Goal: Task Accomplishment & Management: Use online tool/utility

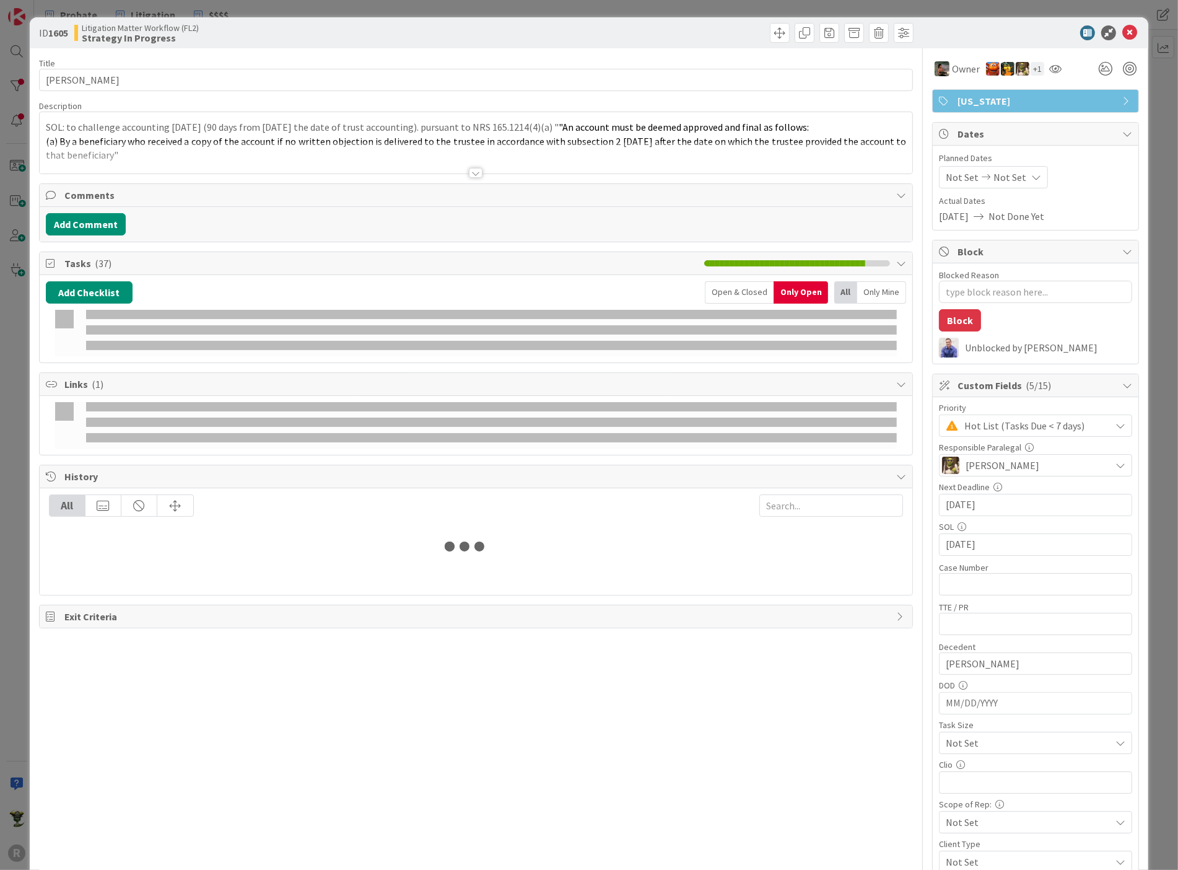
type input "[PERSON_NAME]"
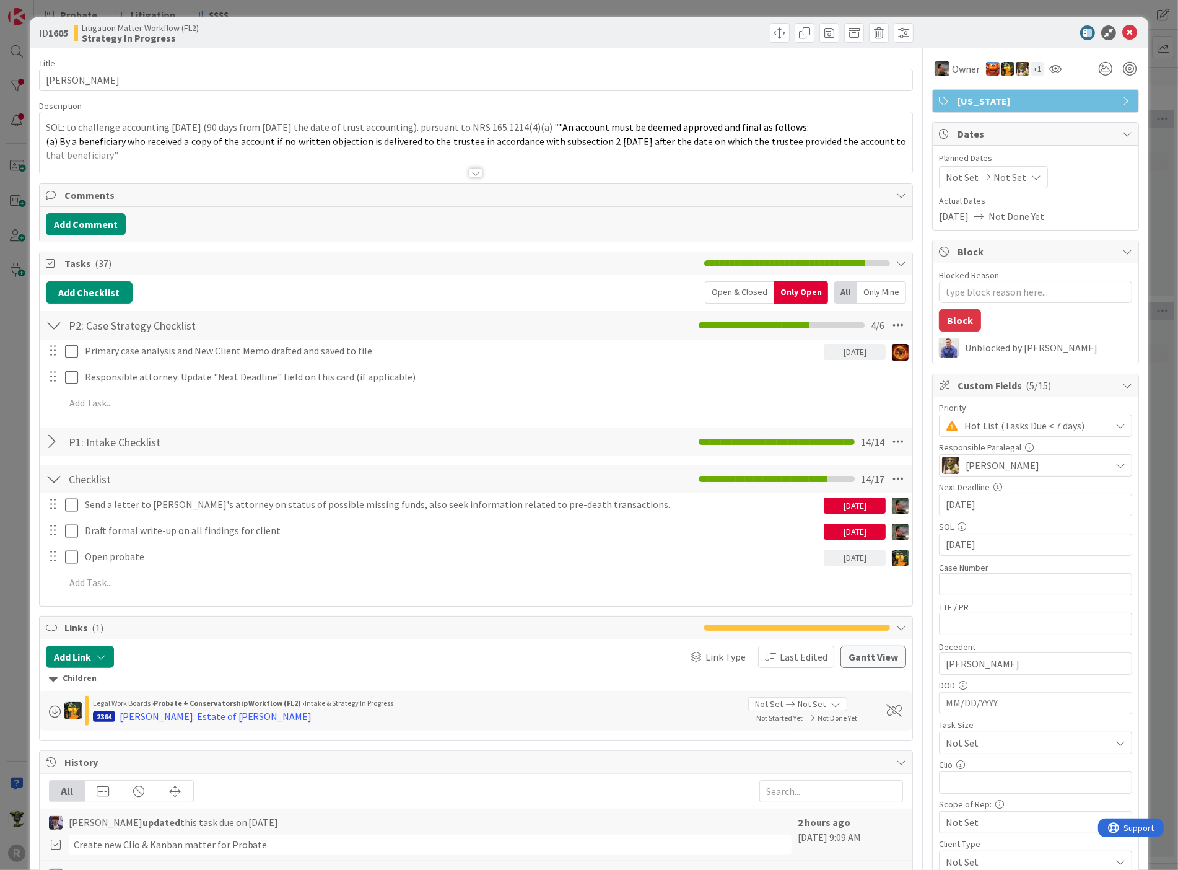
click at [477, 168] on div at bounding box center [476, 173] width 14 height 10
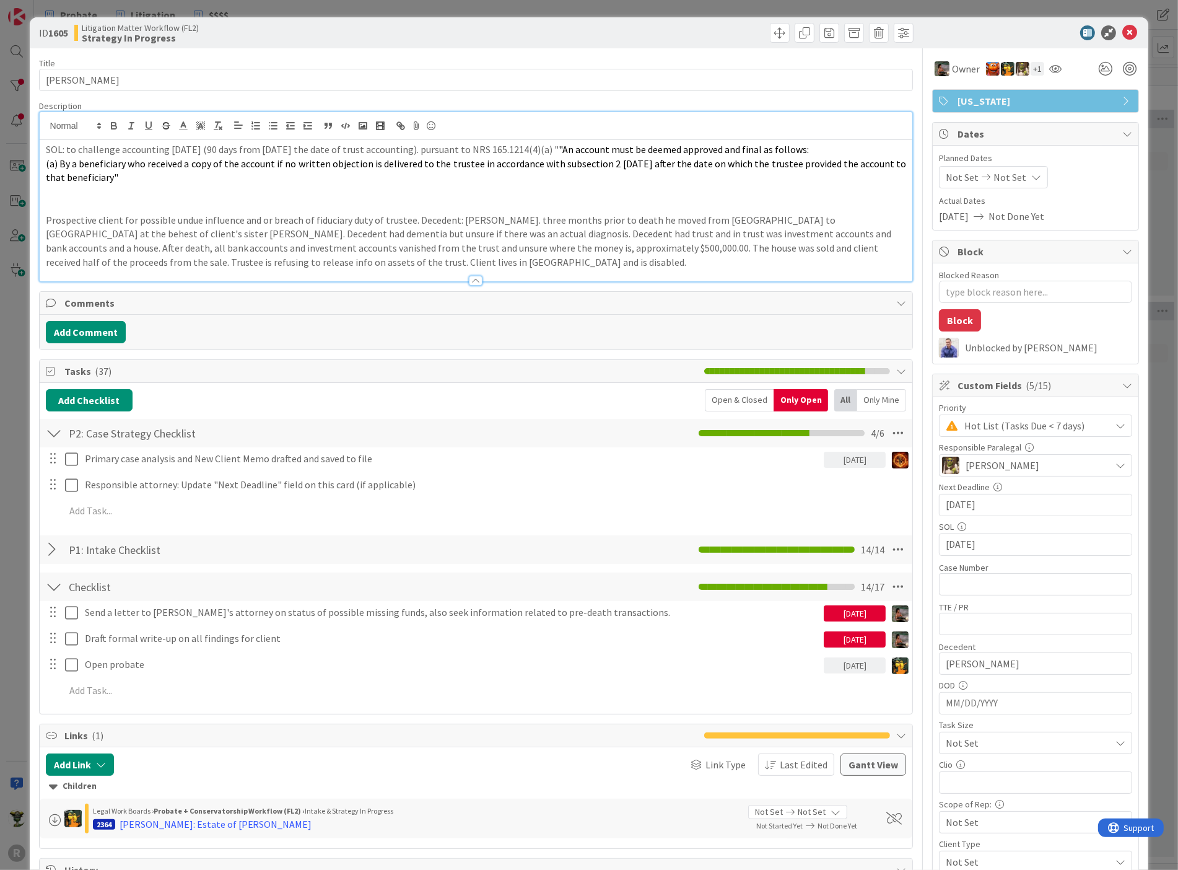
click at [469, 279] on div at bounding box center [476, 281] width 14 height 10
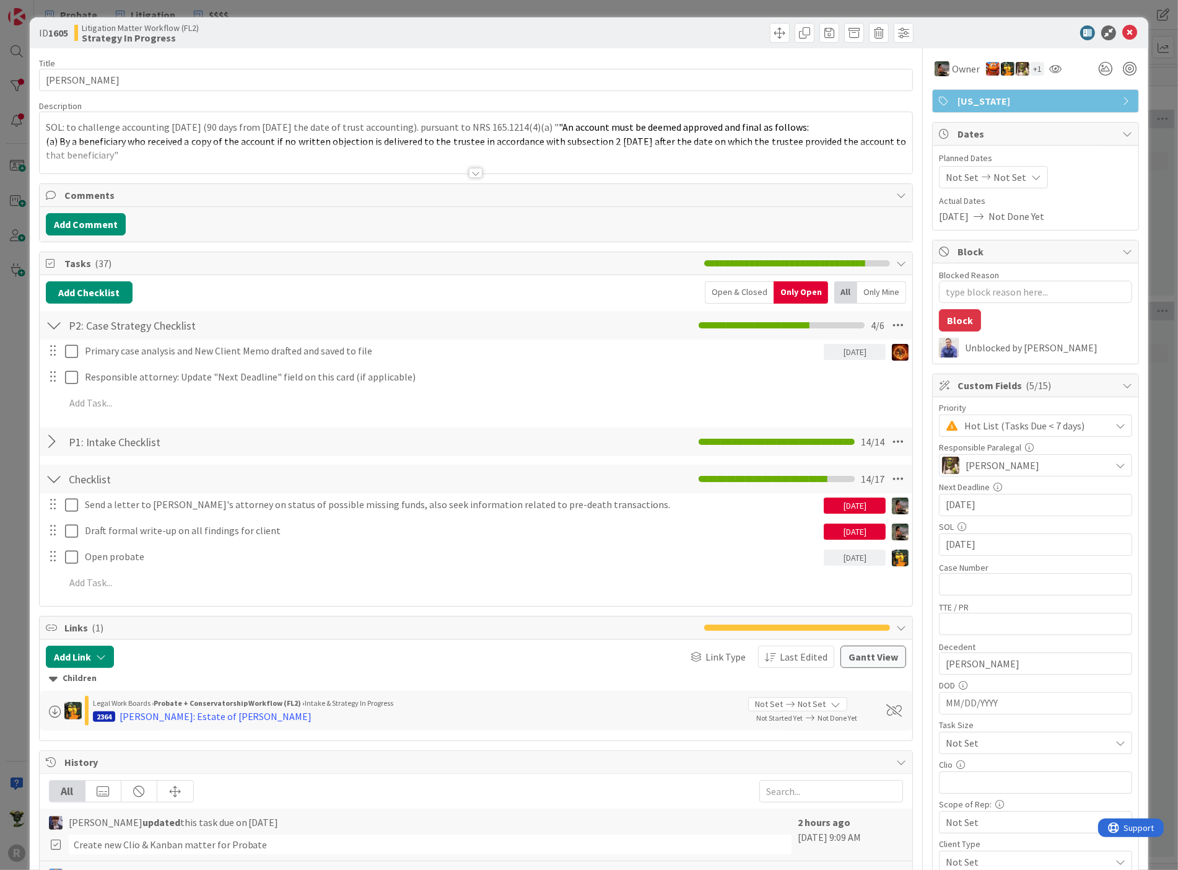
click at [593, 43] on div "ID 1605 Litigation Matter Workflow (FL2) Strategy In Progress" at bounding box center [589, 32] width 1119 height 31
click at [770, 31] on span at bounding box center [780, 33] width 20 height 20
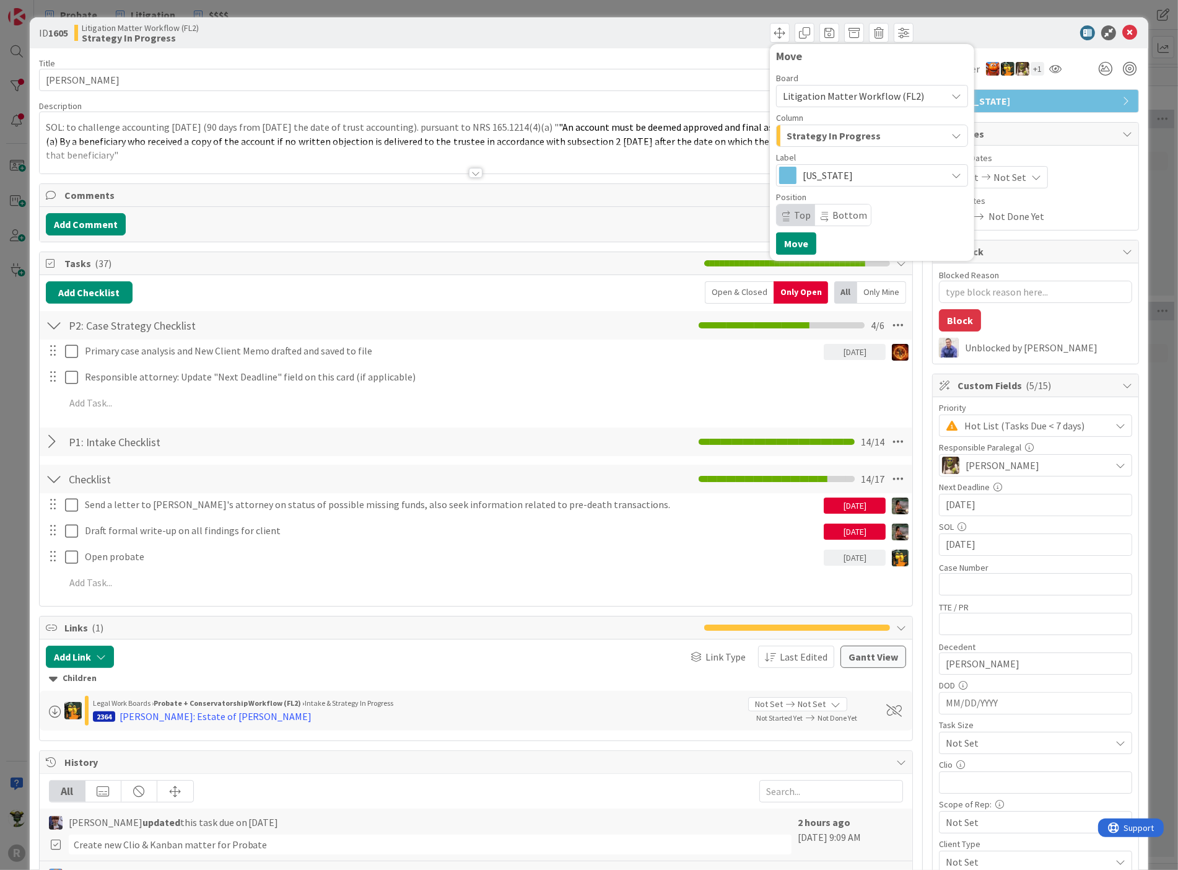
click at [922, 134] on div "Strategy In Progress" at bounding box center [864, 136] width 163 height 20
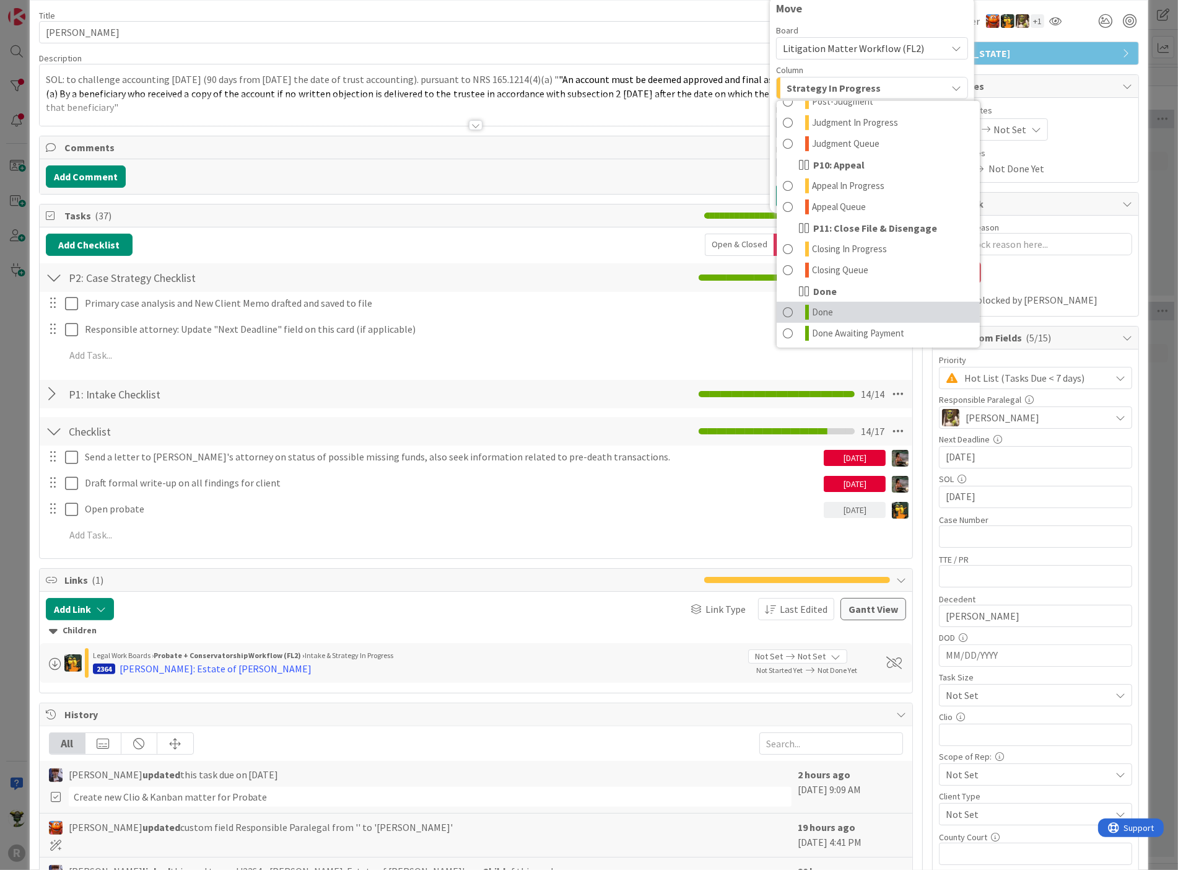
scroll to position [69, 0]
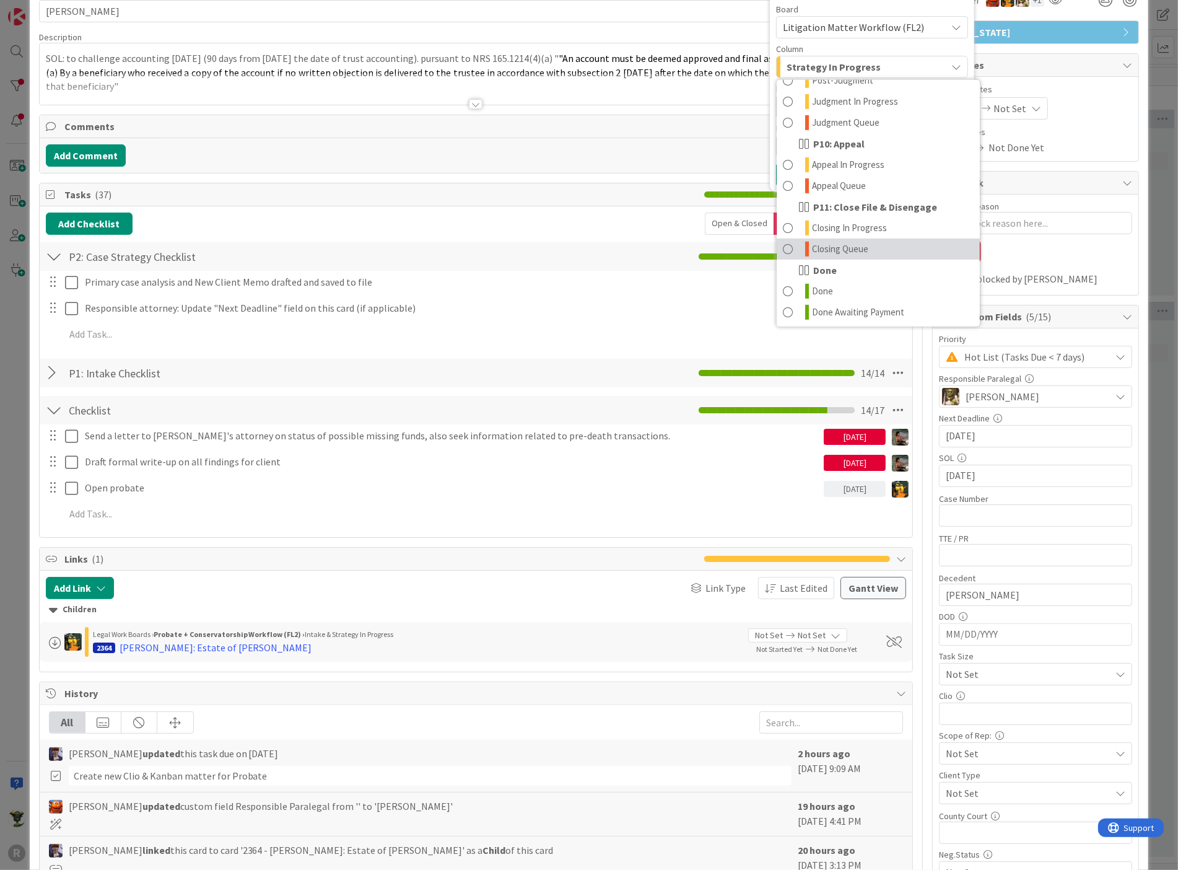
click at [848, 242] on span "Closing Queue" at bounding box center [840, 249] width 56 height 15
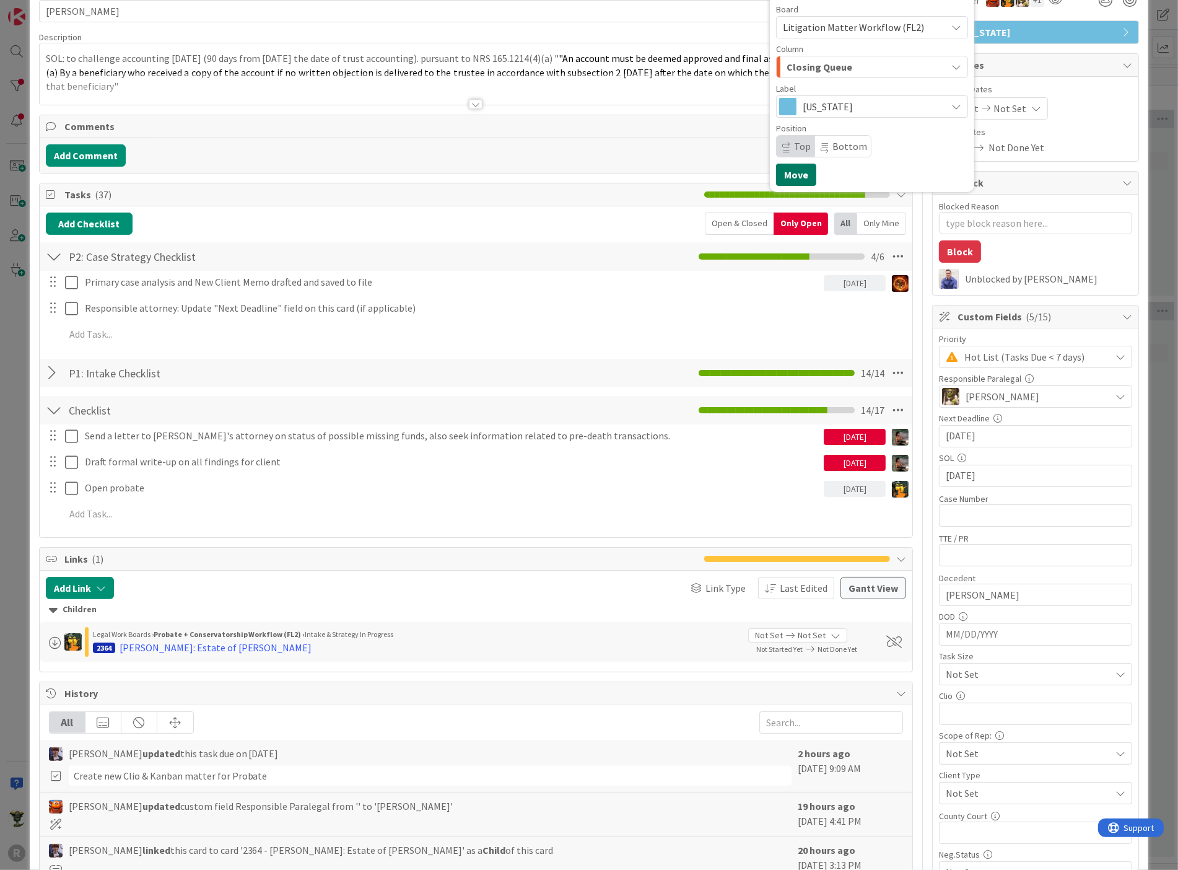
click at [793, 177] on button "Move" at bounding box center [796, 175] width 40 height 22
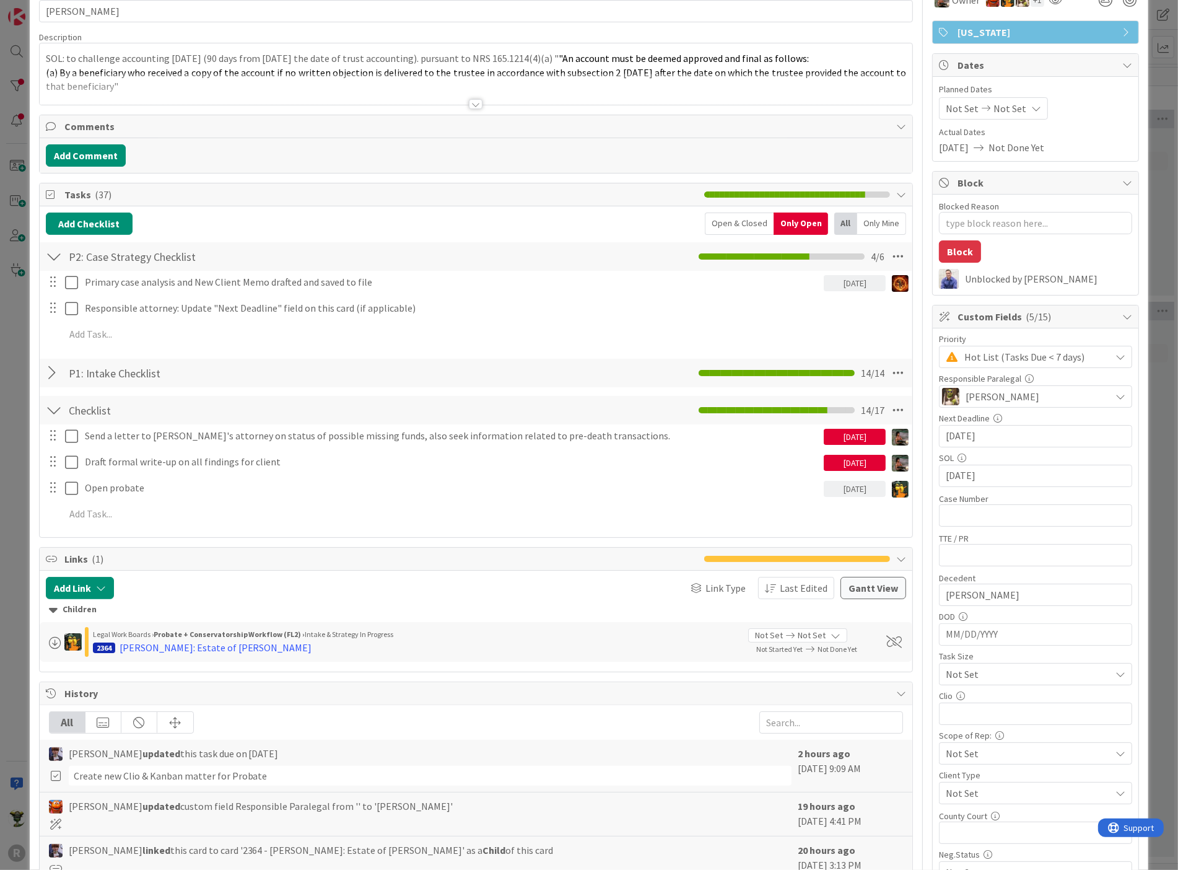
type textarea "x"
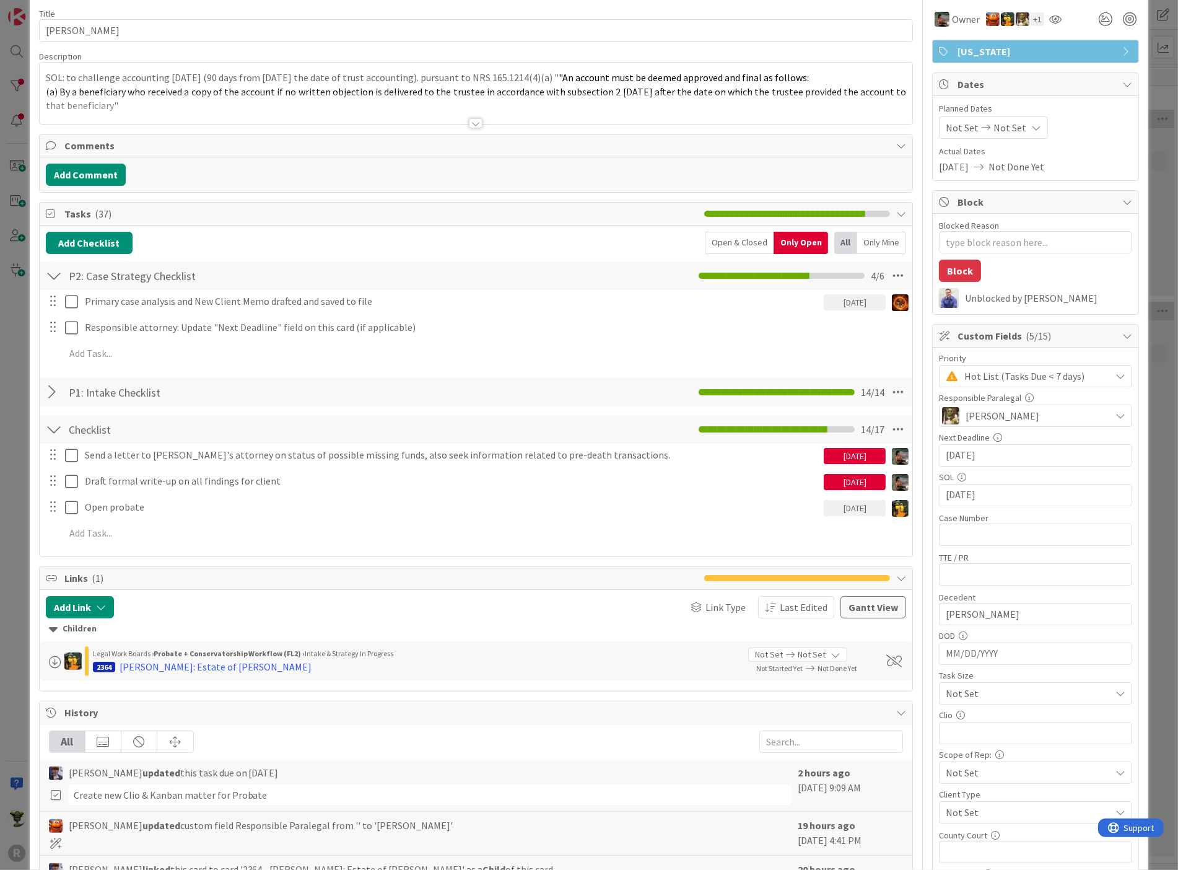
scroll to position [0, 0]
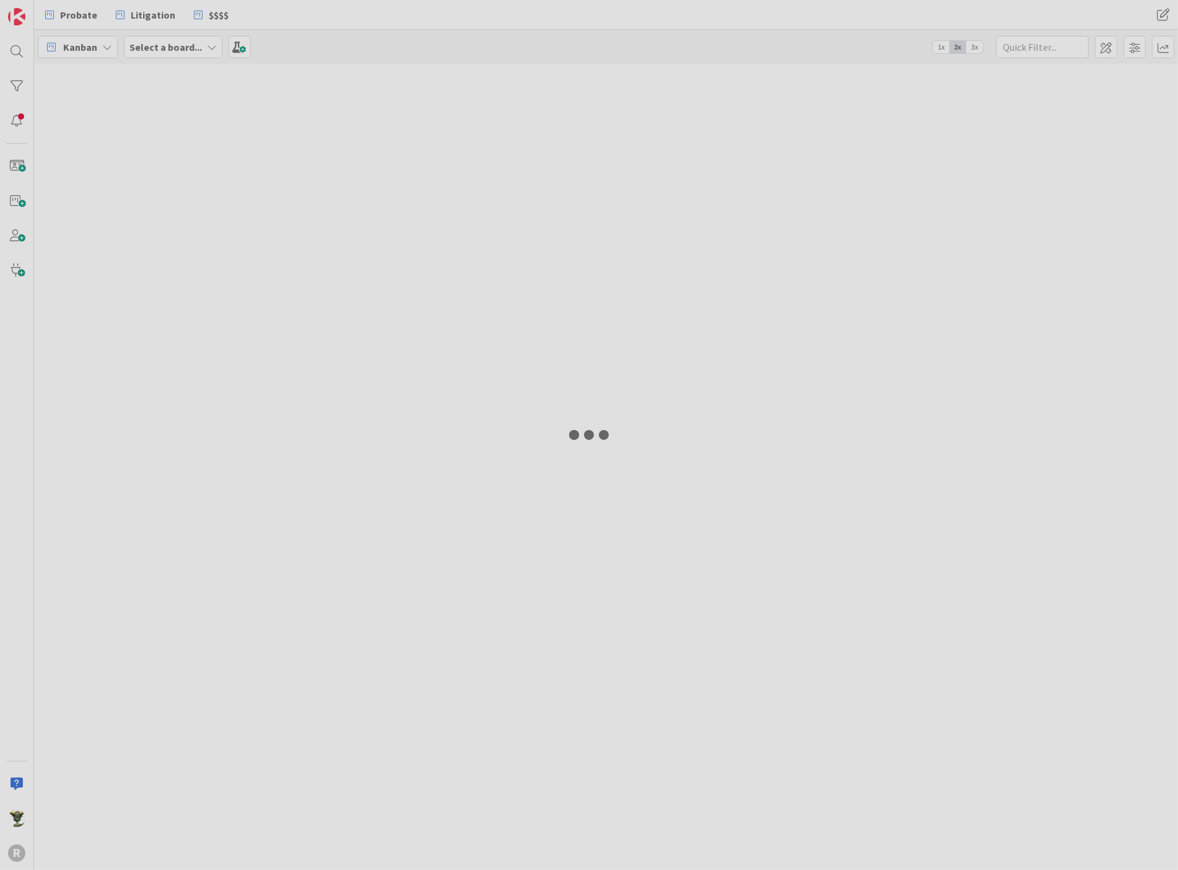
type input "[PERSON_NAME]"
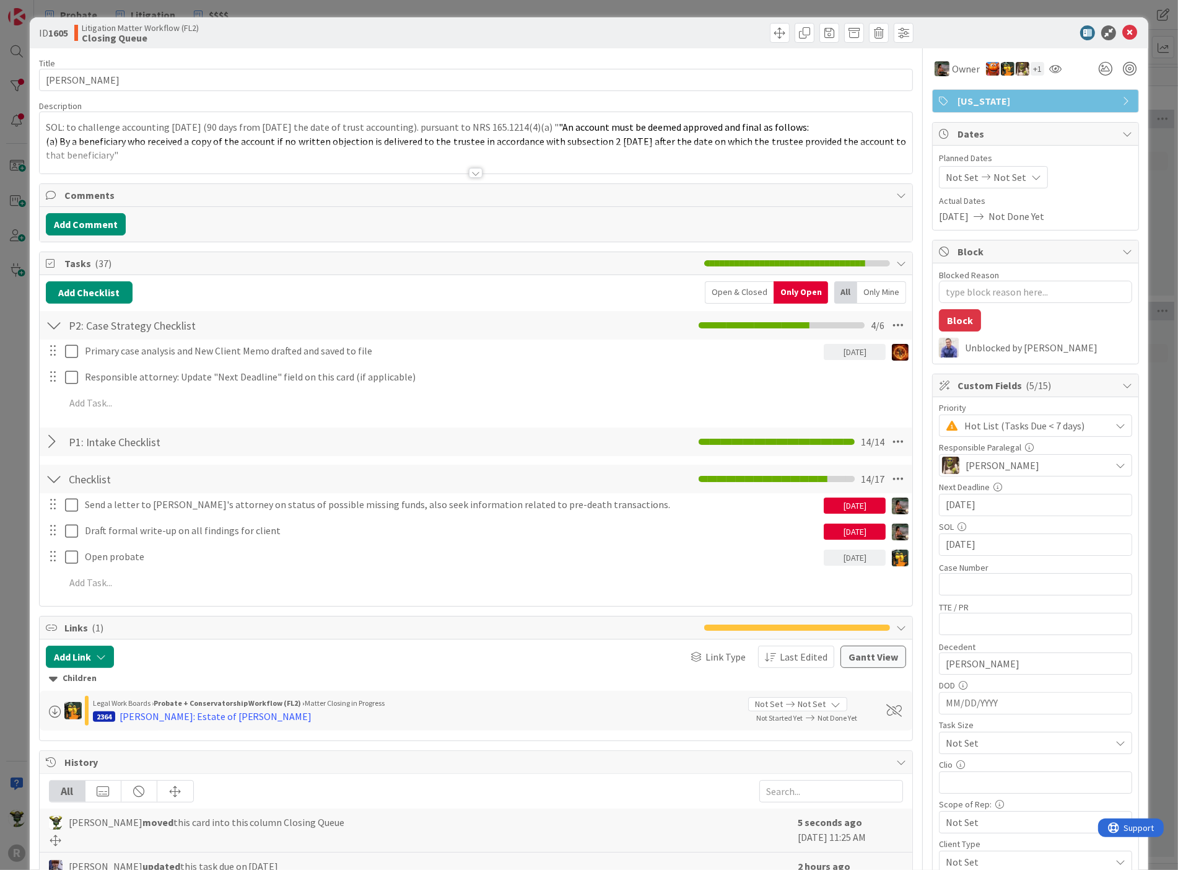
click at [50, 477] on div at bounding box center [54, 479] width 16 height 22
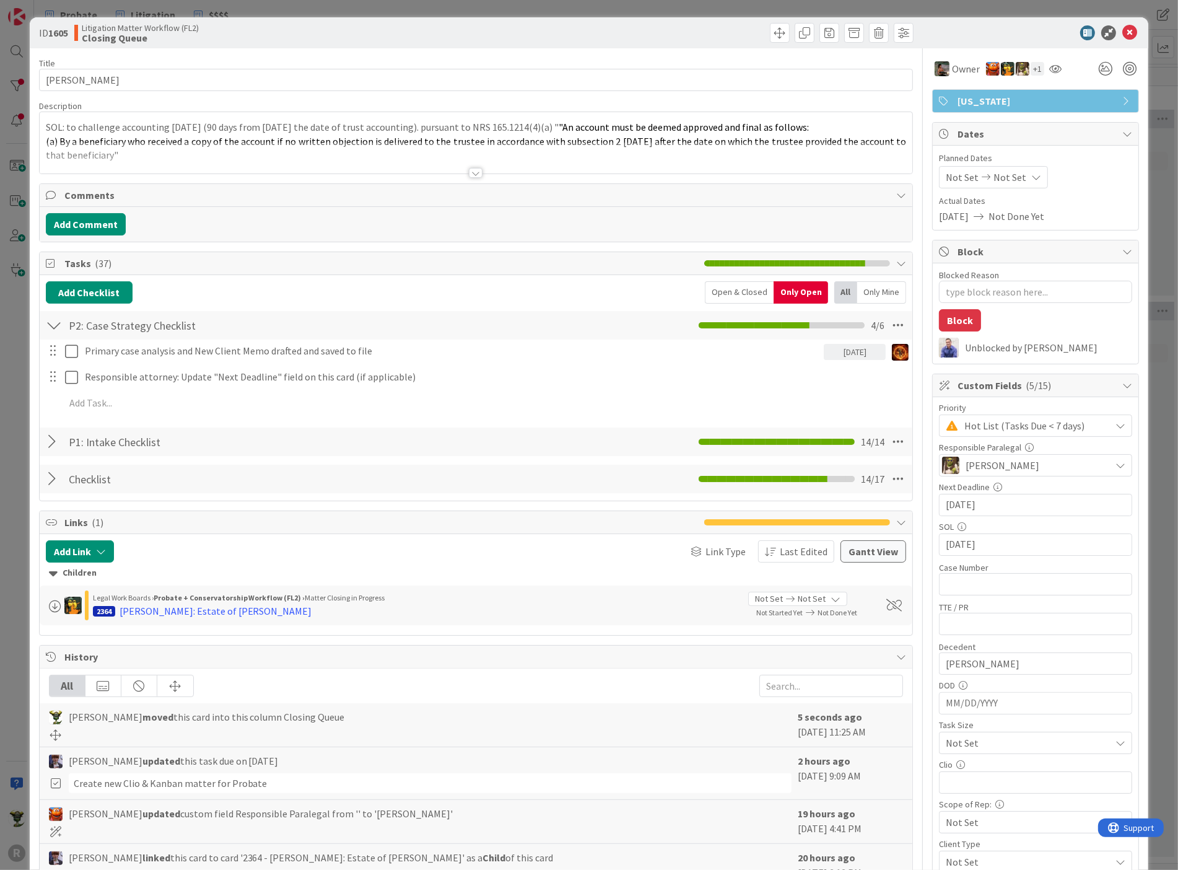
click at [47, 325] on div at bounding box center [54, 325] width 16 height 22
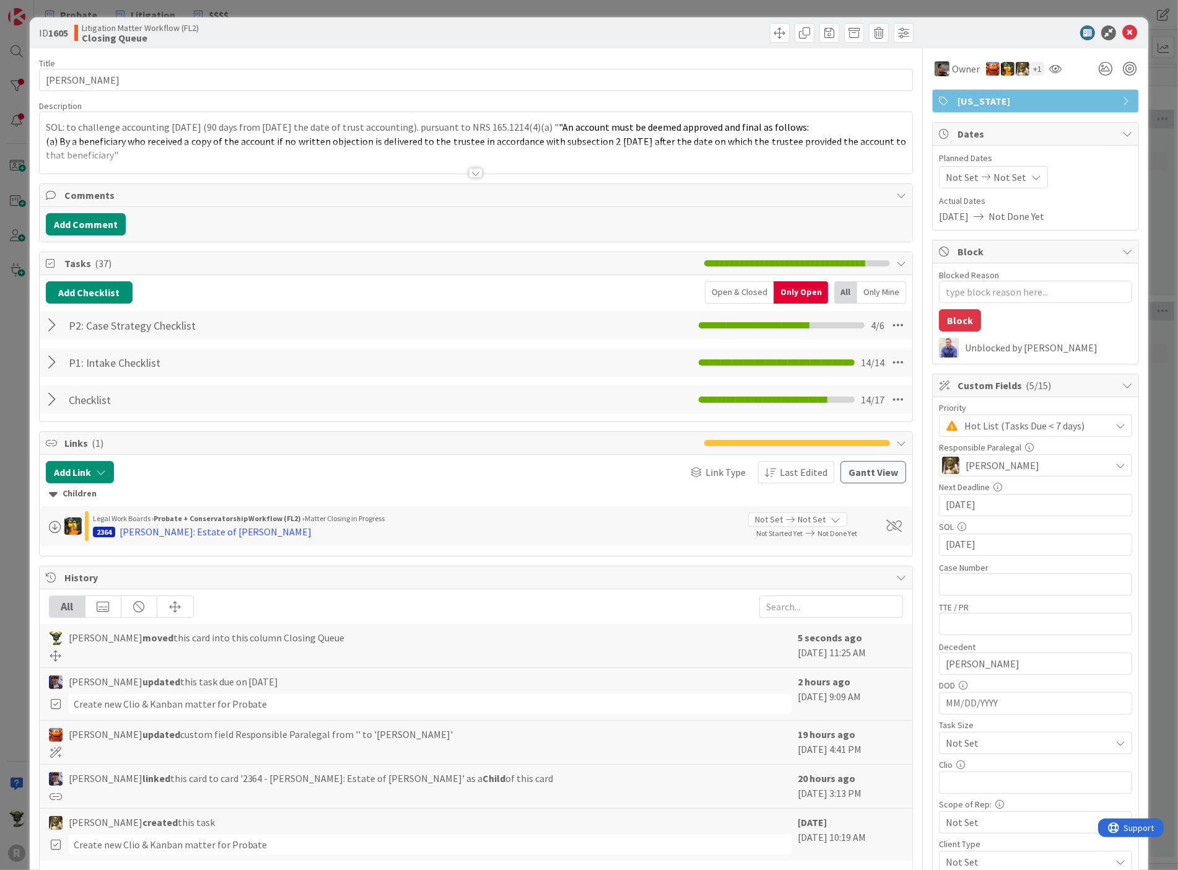
click at [46, 321] on div at bounding box center [54, 325] width 16 height 22
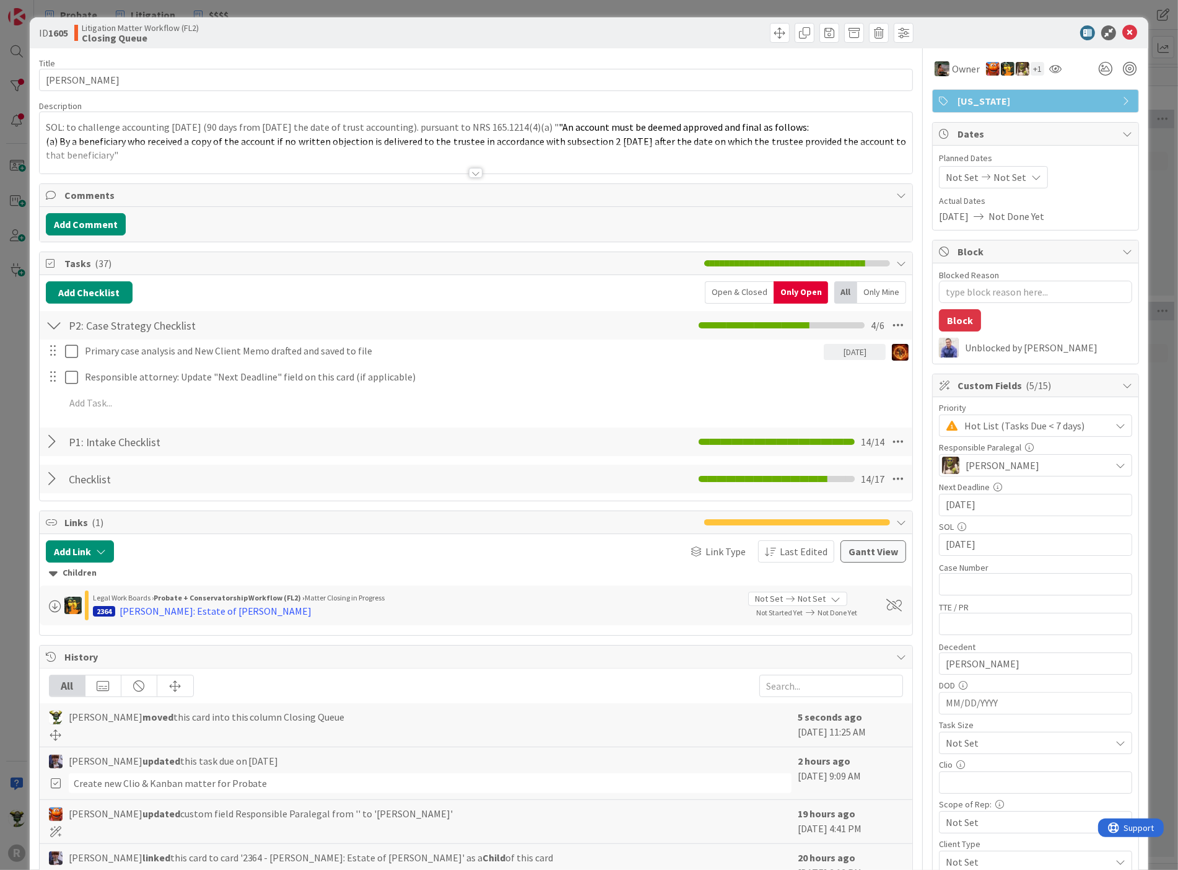
click at [55, 323] on div at bounding box center [54, 325] width 16 height 22
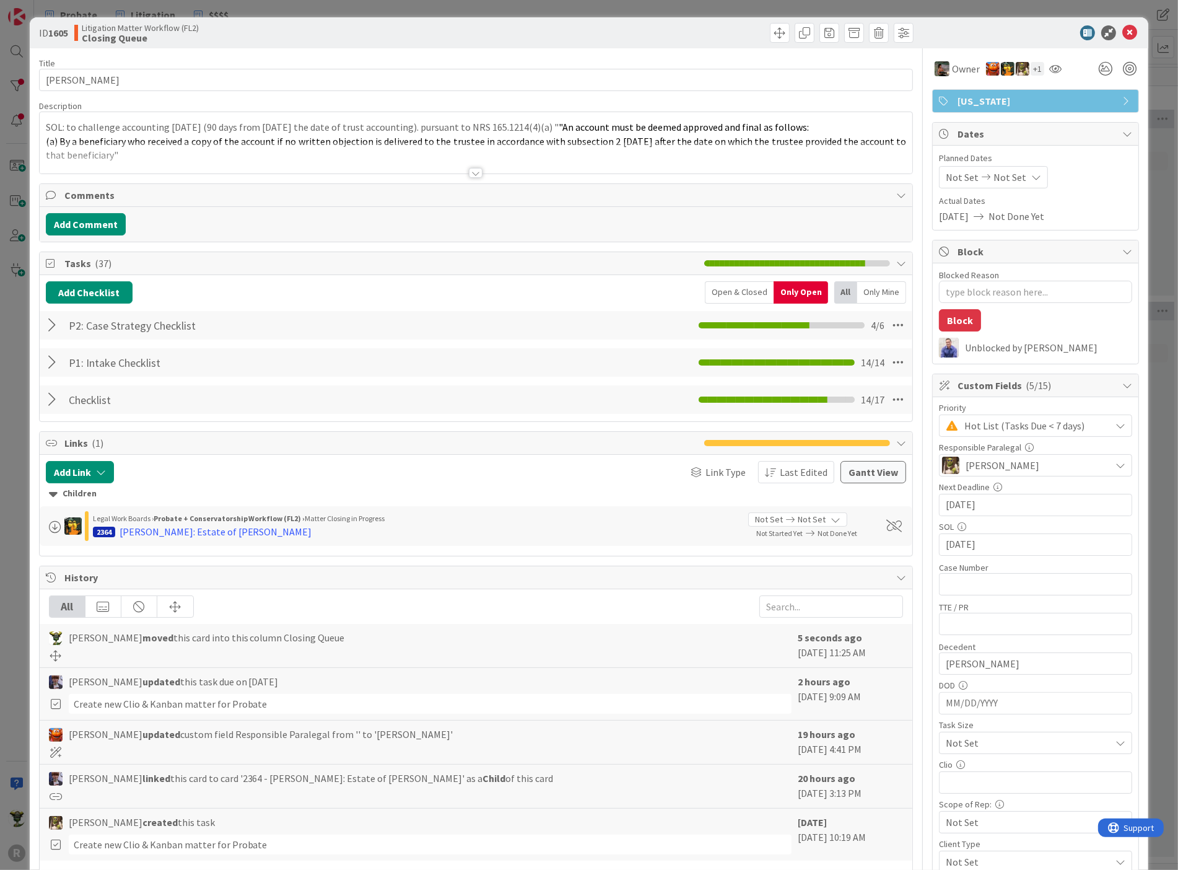
click at [704, 40] on div at bounding box center [696, 33] width 434 height 20
click at [472, 170] on div at bounding box center [476, 173] width 14 height 10
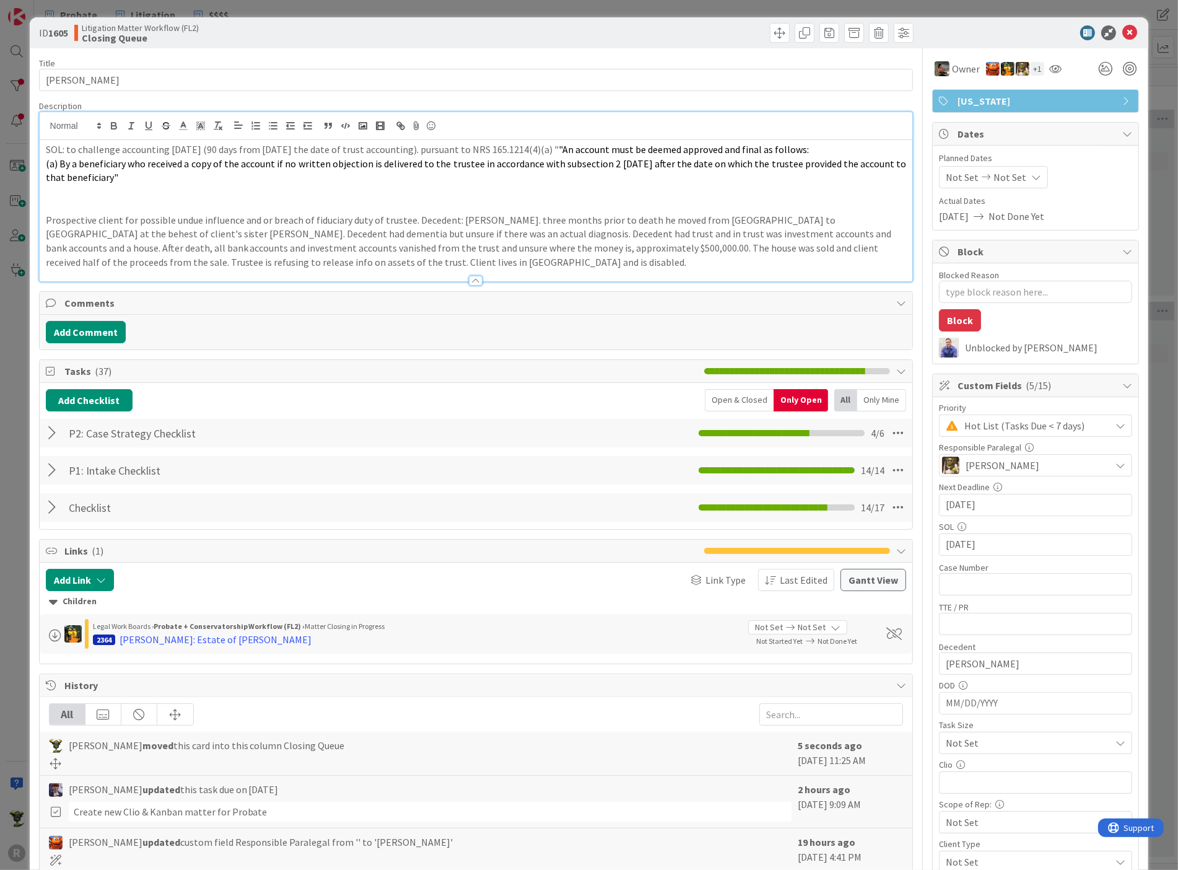
click at [469, 280] on div at bounding box center [476, 281] width 14 height 10
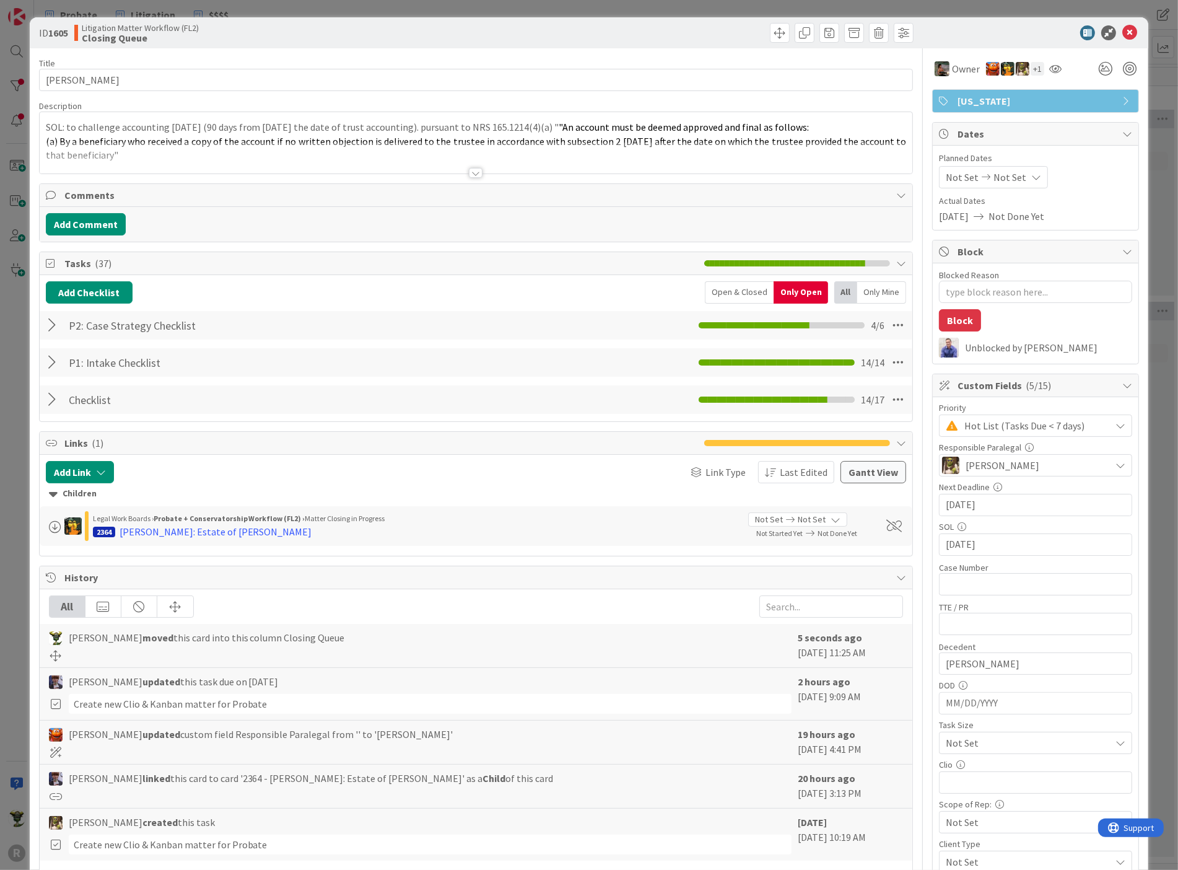
click at [541, 25] on div at bounding box center [696, 33] width 434 height 20
click at [1032, 44] on div "ID 1605 Litigation Matter Workflow (FL2) Closing Queue" at bounding box center [589, 32] width 1119 height 31
click at [1076, 195] on span "Actual Dates" at bounding box center [1035, 200] width 193 height 13
click at [404, 29] on div "Litigation Matter Workflow (FL2) Closing Queue" at bounding box center [273, 33] width 399 height 20
click at [233, 63] on div "Title 15 / 128" at bounding box center [476, 63] width 874 height 11
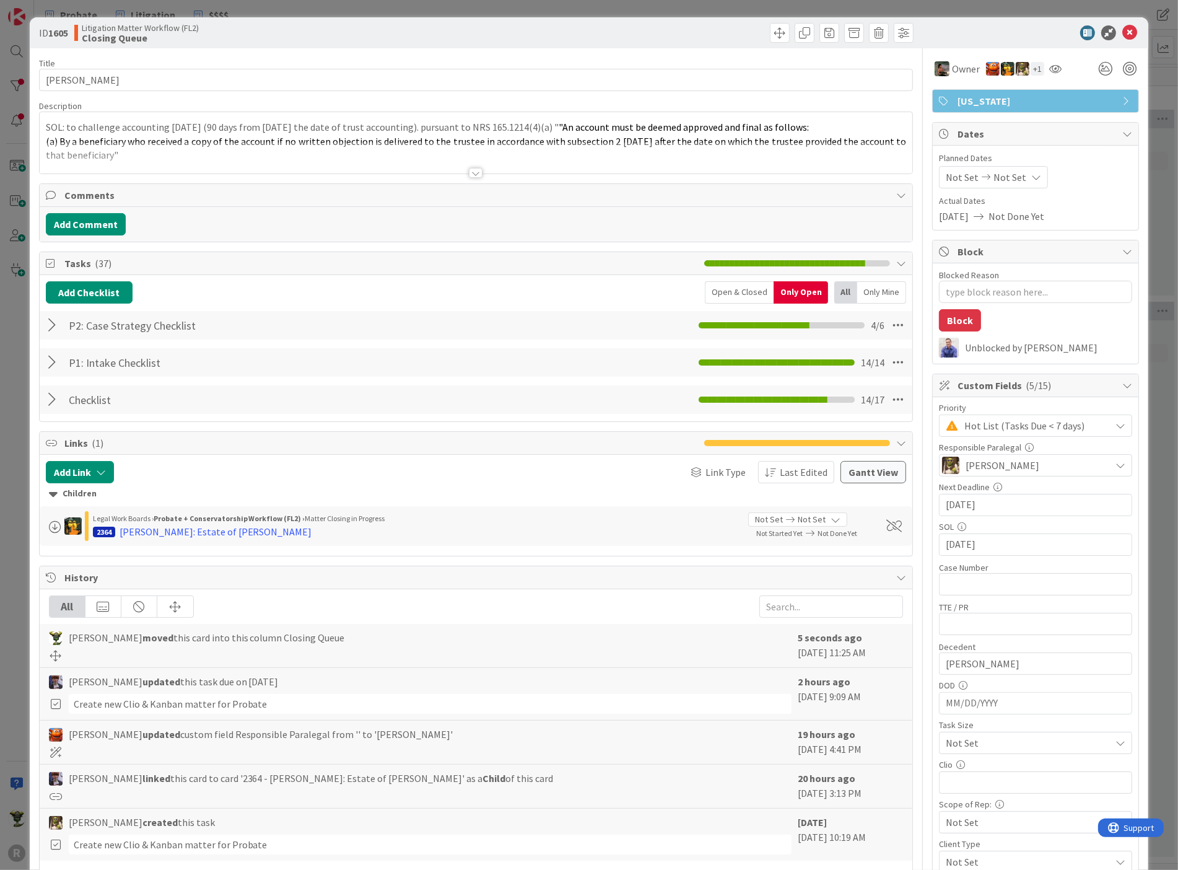
click at [987, 28] on div at bounding box center [1029, 32] width 219 height 15
click at [780, 35] on div at bounding box center [696, 33] width 434 height 20
click at [773, 34] on span at bounding box center [780, 33] width 20 height 20
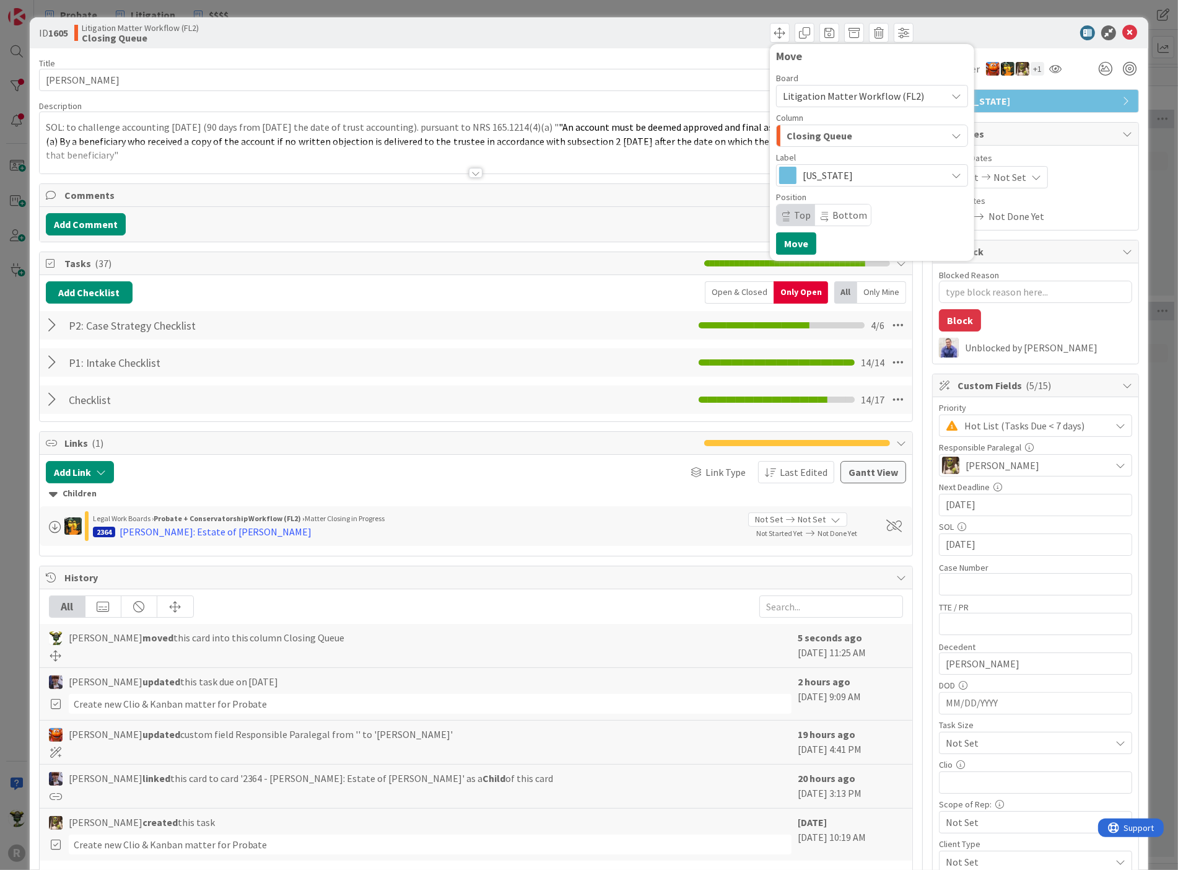
click at [1017, 30] on div at bounding box center [1029, 32] width 219 height 15
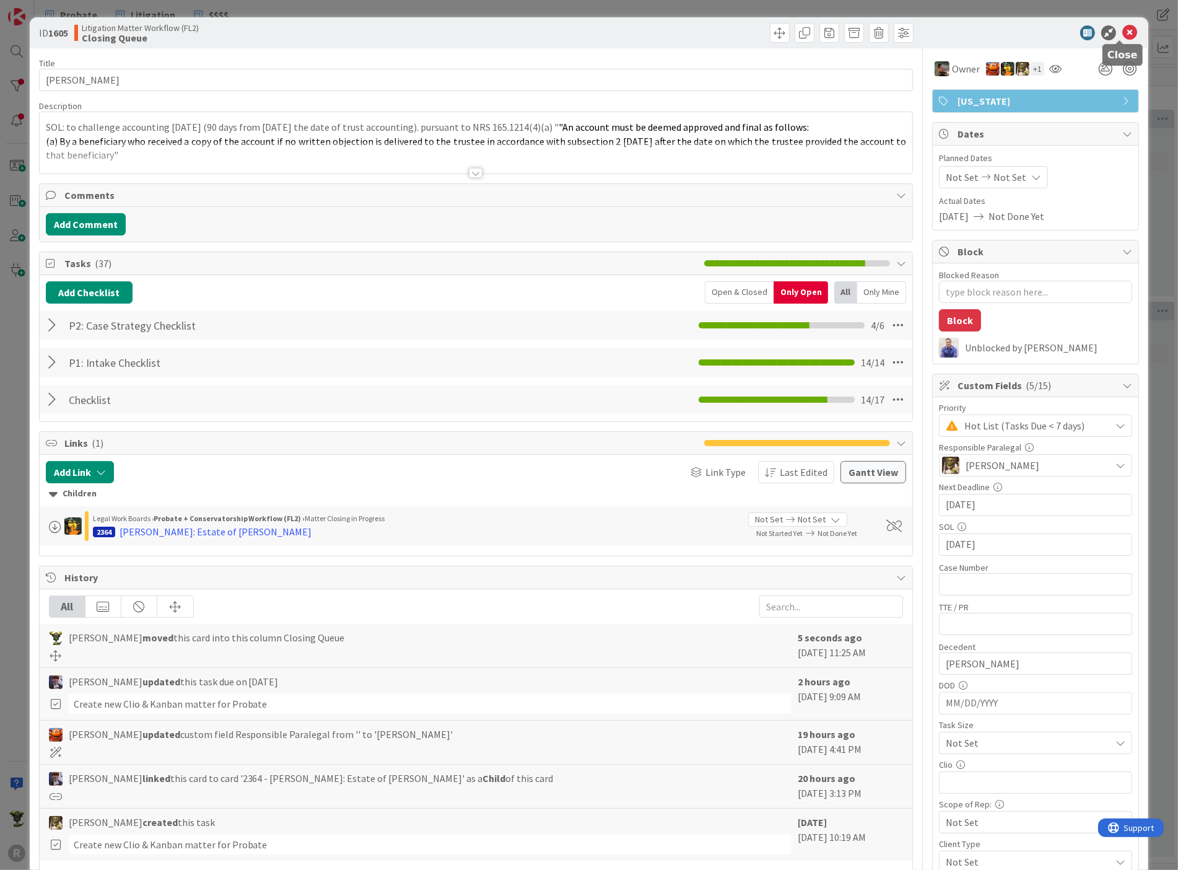
click at [1122, 29] on icon at bounding box center [1129, 32] width 15 height 15
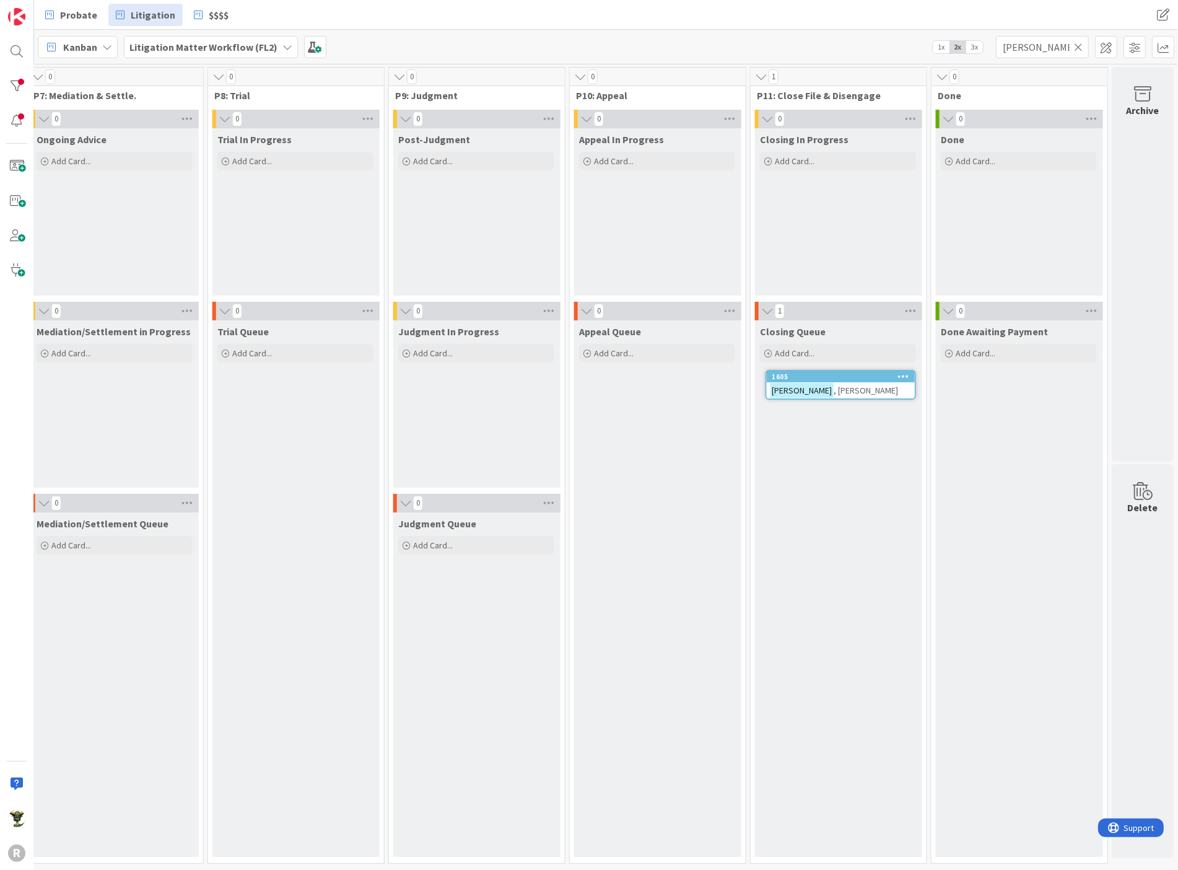
scroll to position [0, 1162]
click at [853, 376] on div "1605" at bounding box center [843, 376] width 142 height 9
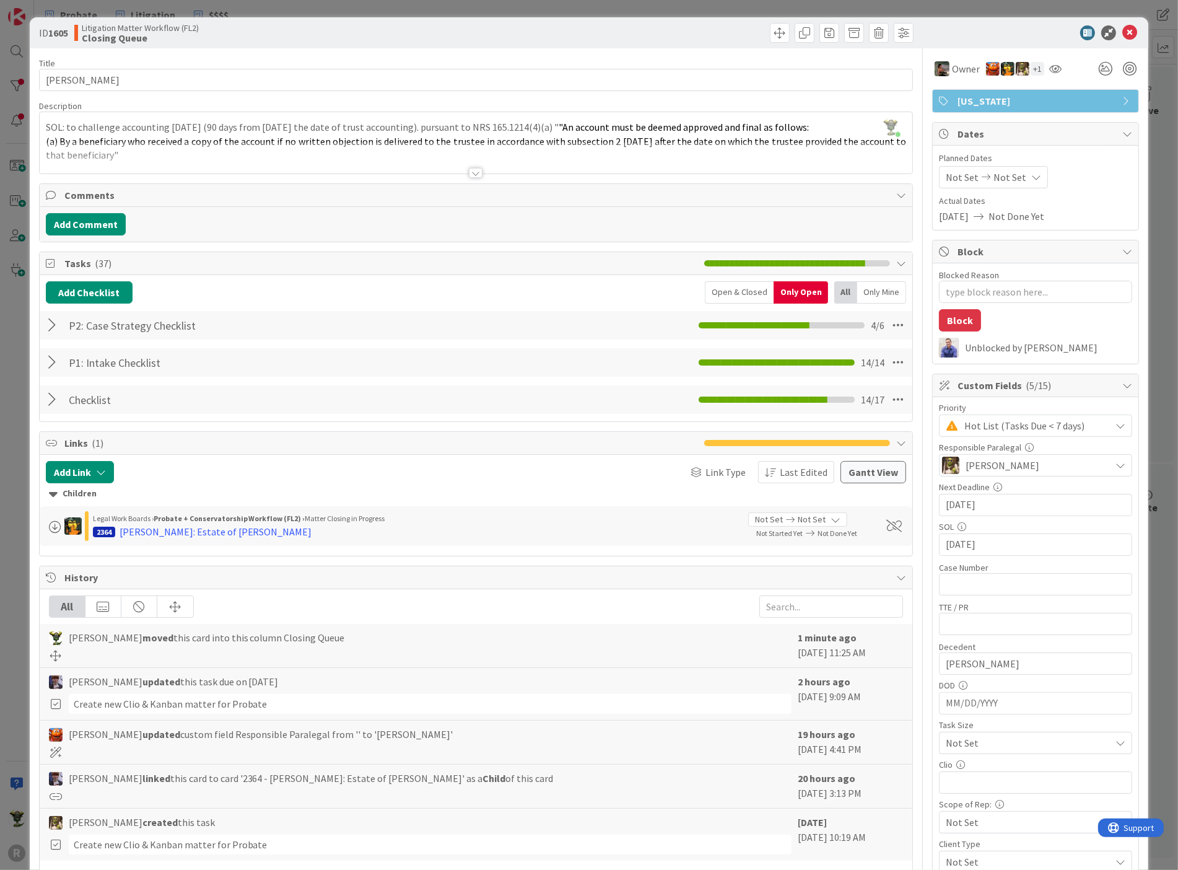
click at [375, 40] on div "Litigation Matter Workflow (FL2) Closing Queue" at bounding box center [273, 33] width 399 height 20
click at [1026, 29] on div at bounding box center [1029, 32] width 219 height 15
click at [954, 40] on div at bounding box center [1029, 32] width 219 height 15
click at [256, 46] on div "ID 1605 Litigation Matter Workflow (FL2) Closing Queue" at bounding box center [589, 32] width 1119 height 31
click at [988, 29] on div at bounding box center [1029, 32] width 219 height 15
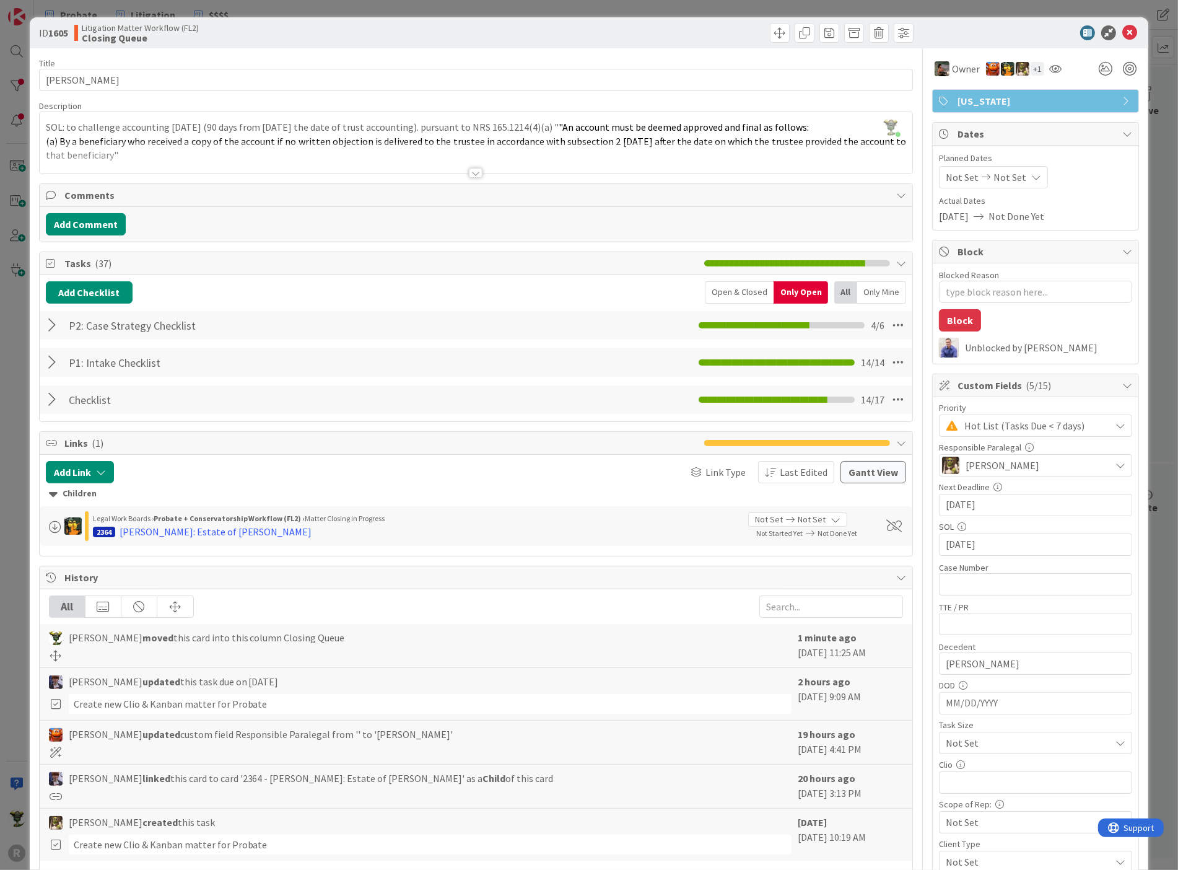
click at [696, 38] on div at bounding box center [696, 33] width 434 height 20
click at [770, 28] on span at bounding box center [780, 33] width 20 height 20
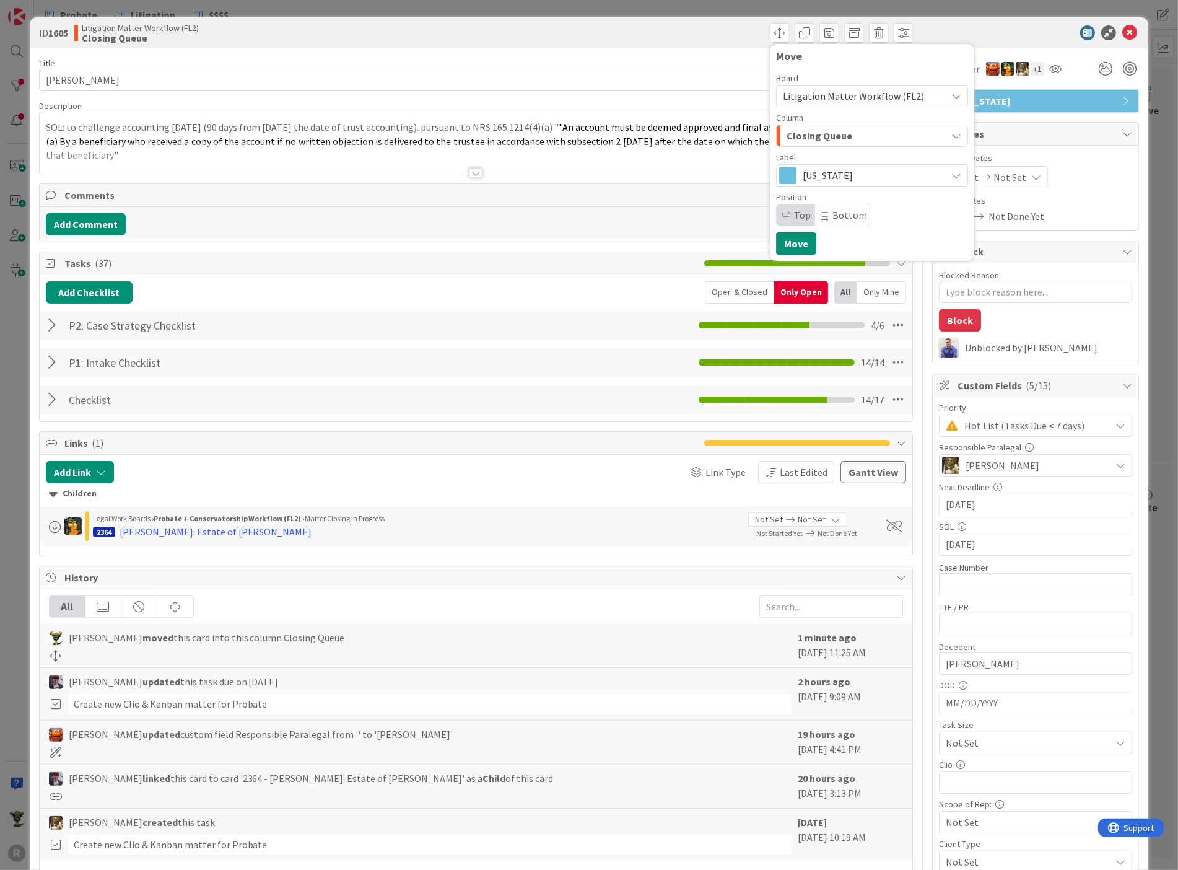
click at [815, 137] on span "Closing Queue" at bounding box center [820, 136] width 66 height 16
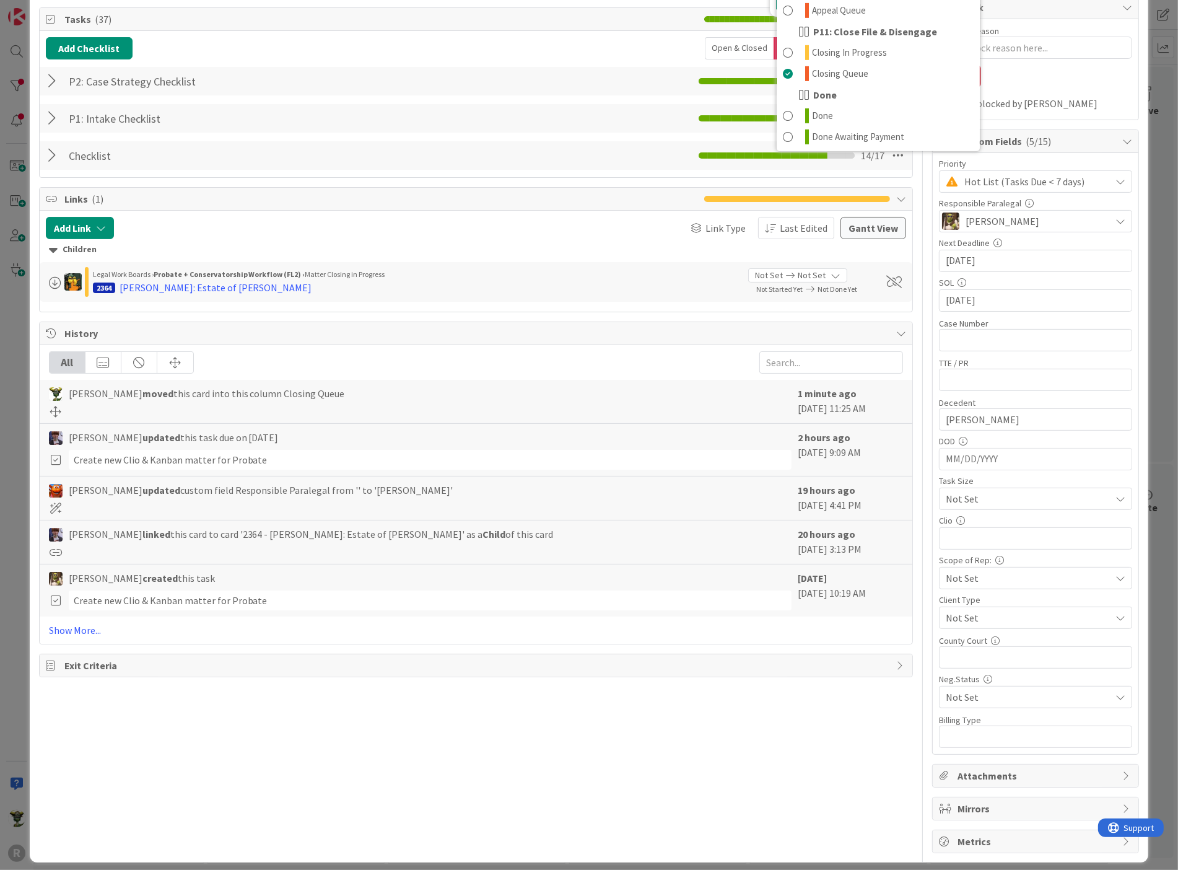
scroll to position [247, 0]
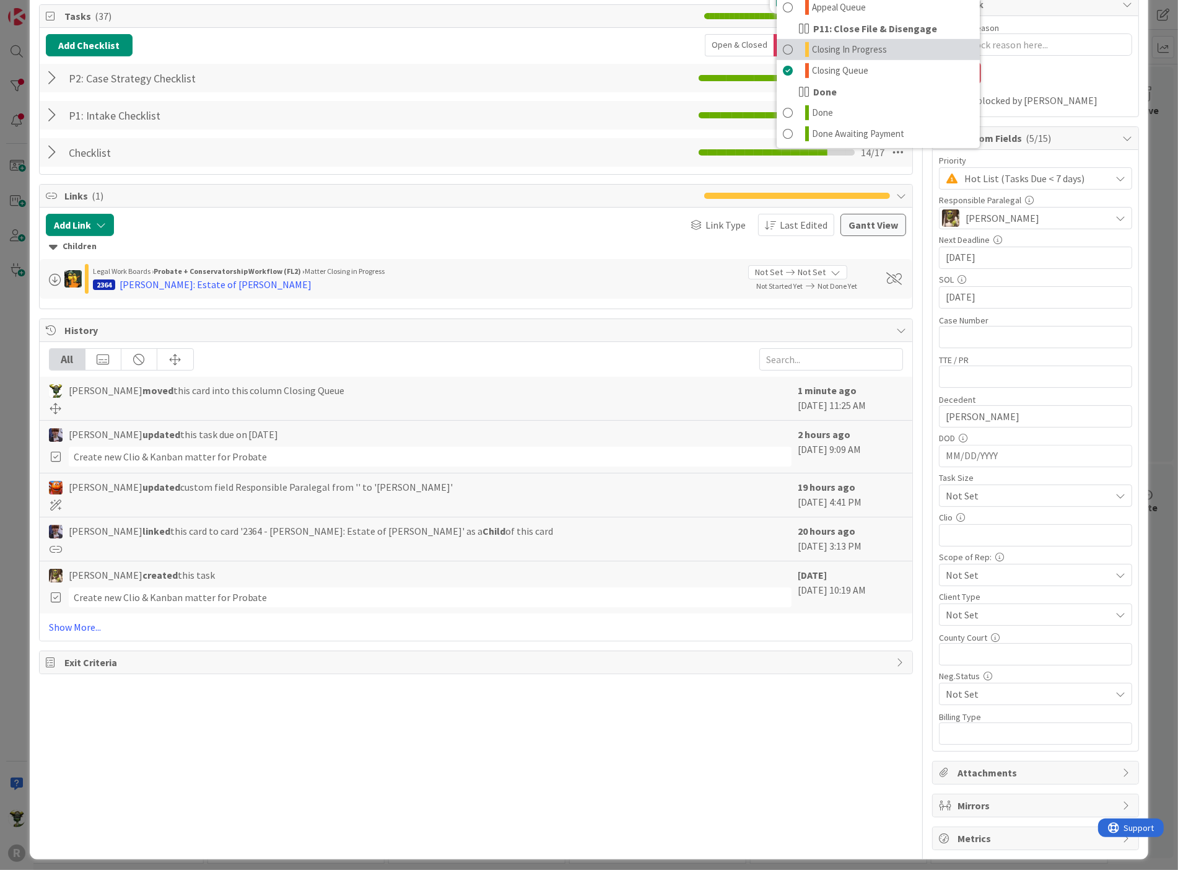
click at [883, 49] on link "Closing In Progress" at bounding box center [878, 49] width 203 height 21
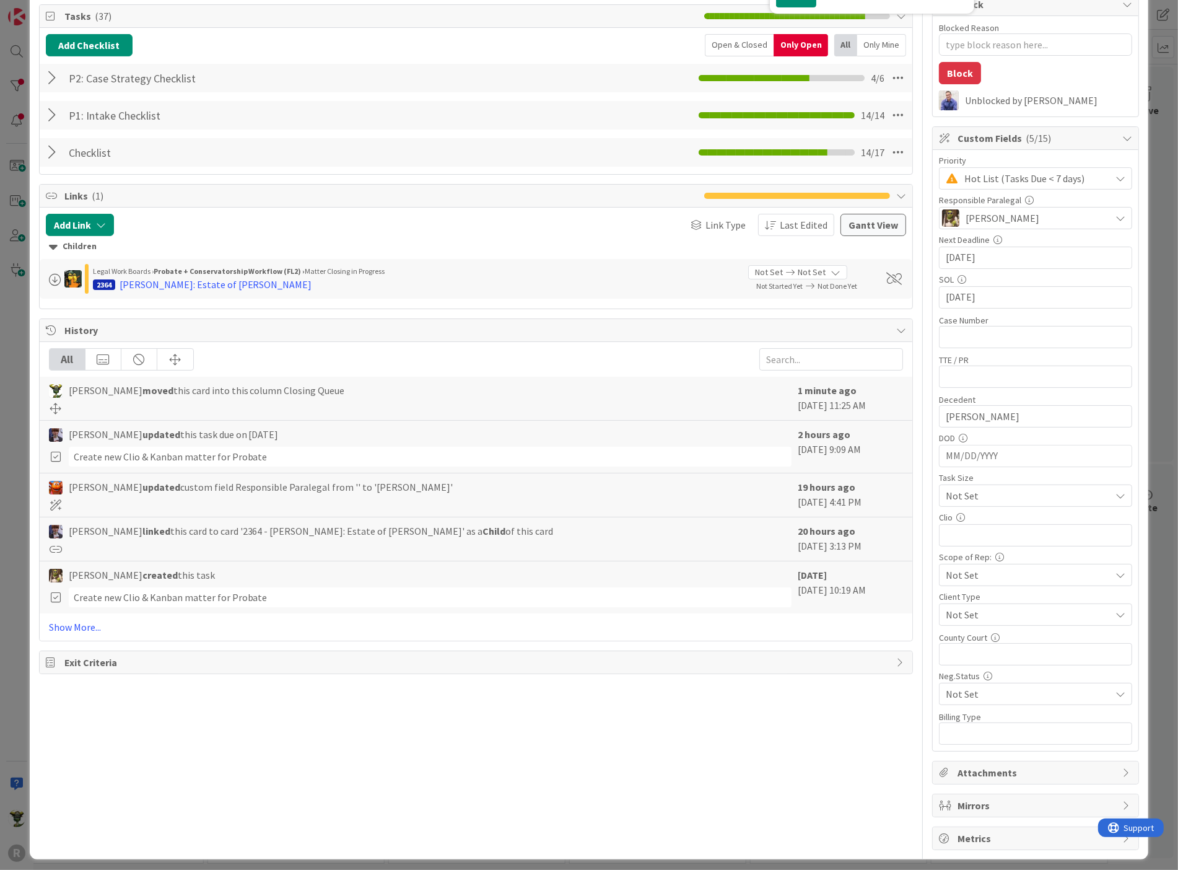
scroll to position [0, 0]
